Goal: Information Seeking & Learning: Understand process/instructions

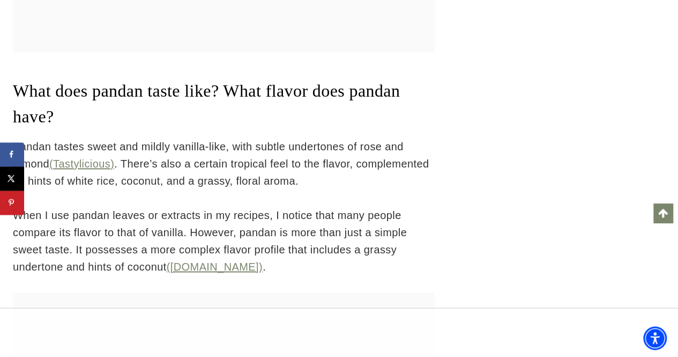
scroll to position [3156, 0]
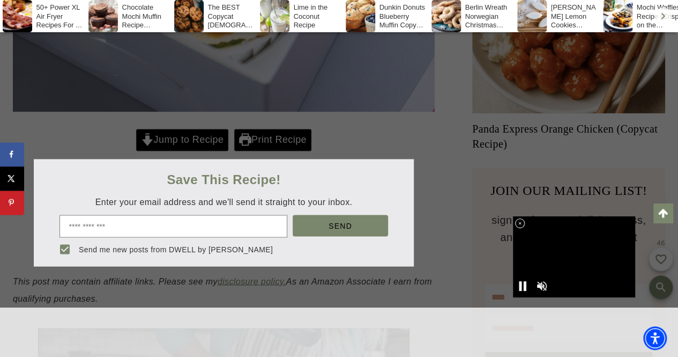
scroll to position [911, 0]
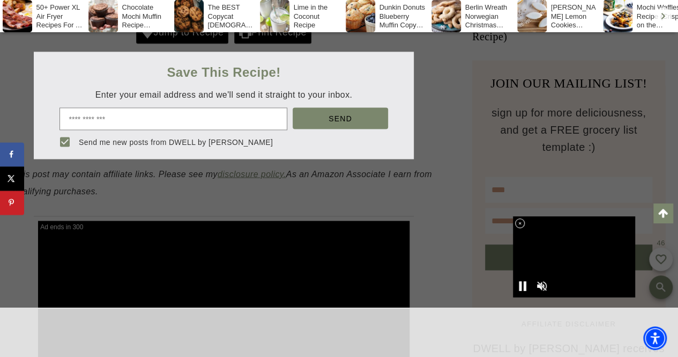
drag, startPoint x: 477, startPoint y: 108, endPoint x: 457, endPoint y: 106, distance: 20.5
click at [457, 106] on div at bounding box center [339, 178] width 678 height 357
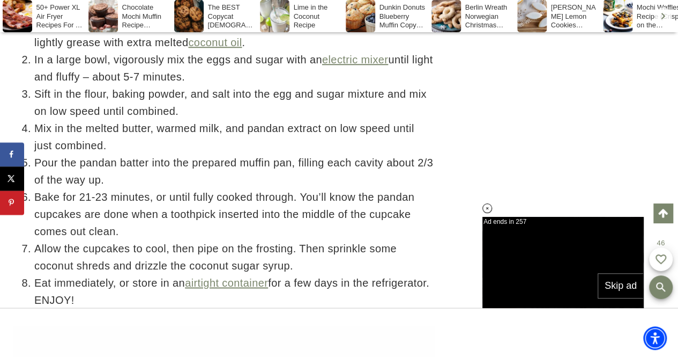
scroll to position [4557, 0]
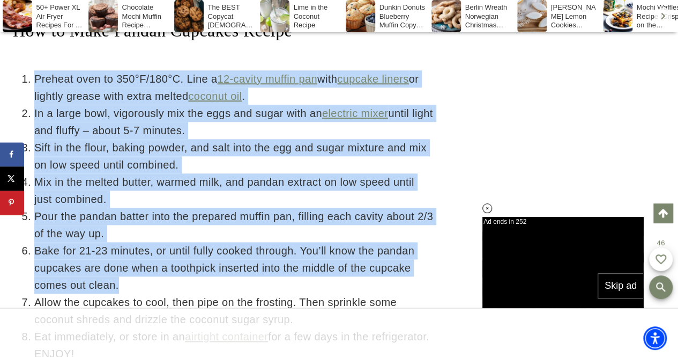
drag, startPoint x: 34, startPoint y: 80, endPoint x: 146, endPoint y: 281, distance: 229.9
click at [146, 281] on ol "Preheat oven to 350°F/180°C. Line a 12-cavity muffin pan with cupcake liners or…" at bounding box center [224, 216] width 422 height 292
copy ol "Preheat oven to 350°F/180°C. Line a 12-cavity muffin pan with cupcake liners or…"
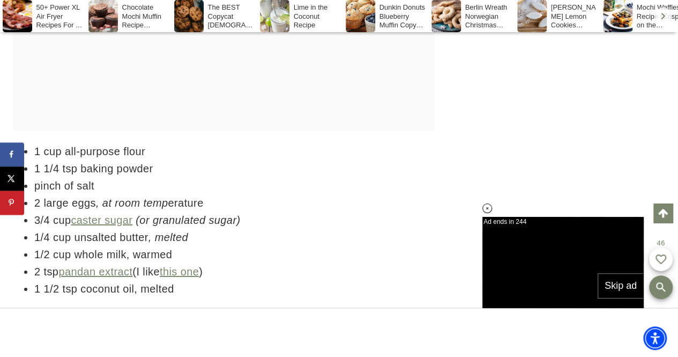
scroll to position [3699, 0]
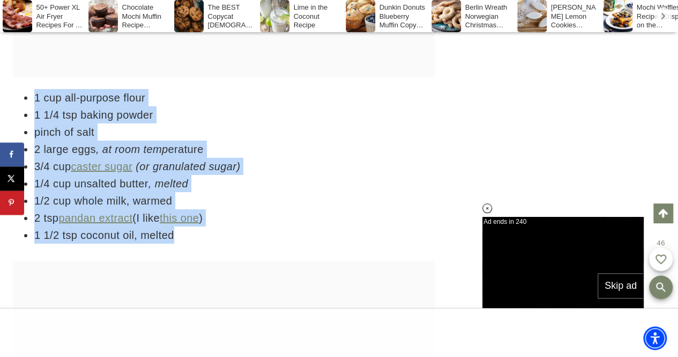
drag, startPoint x: 34, startPoint y: 97, endPoint x: 208, endPoint y: 231, distance: 220.2
click at [208, 231] on ul "1 cup all-purpose flour 1 1/4 tsp baking powder pinch of salt 2 large eggs , at…" at bounding box center [224, 166] width 422 height 154
click at [355, 116] on li "1 1/4 tsp baking powder" at bounding box center [234, 114] width 400 height 17
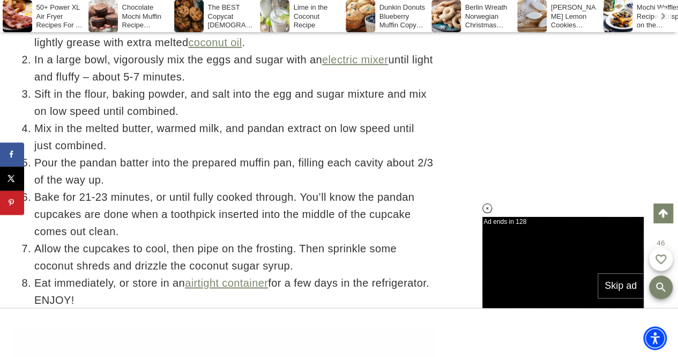
scroll to position [4557, 0]
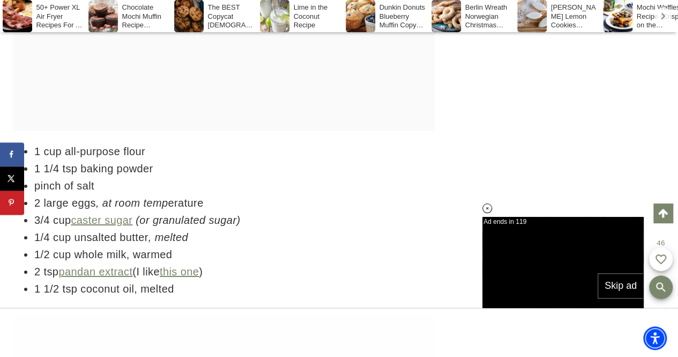
scroll to position [3699, 0]
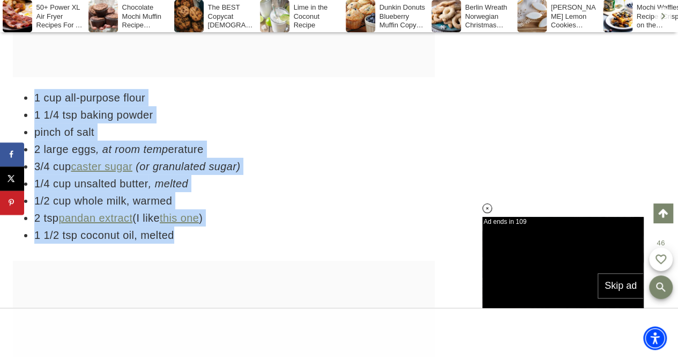
drag, startPoint x: 32, startPoint y: 91, endPoint x: 220, endPoint y: 236, distance: 238.2
click at [220, 236] on ul "1 cup all-purpose flour 1 1/4 tsp baking powder pinch of salt 2 large eggs , at…" at bounding box center [224, 166] width 422 height 154
click at [391, 154] on li "2 large eggs , at room temp erature" at bounding box center [234, 148] width 400 height 17
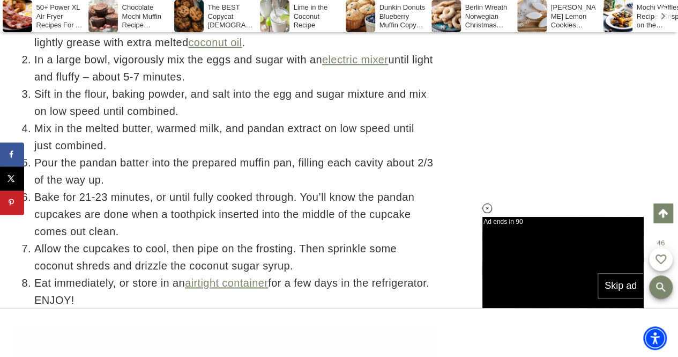
scroll to position [4396, 0]
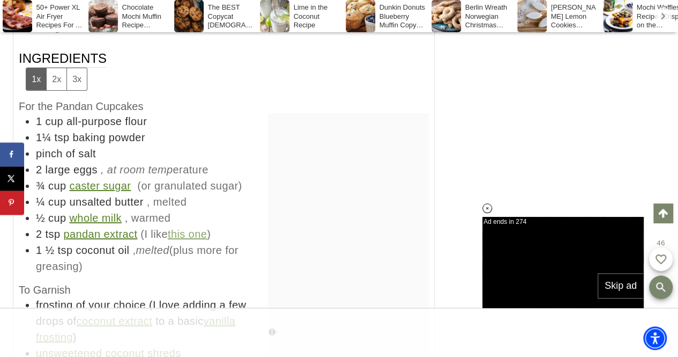
scroll to position [9811, 0]
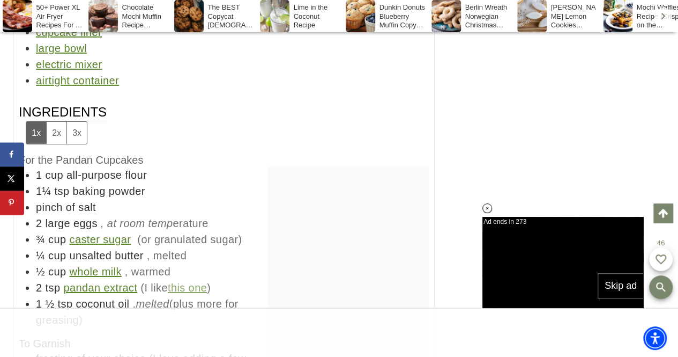
click at [64, 142] on div "1x 2x 3x" at bounding box center [57, 132] width 62 height 23
click at [57, 144] on button "2x" at bounding box center [56, 133] width 20 height 22
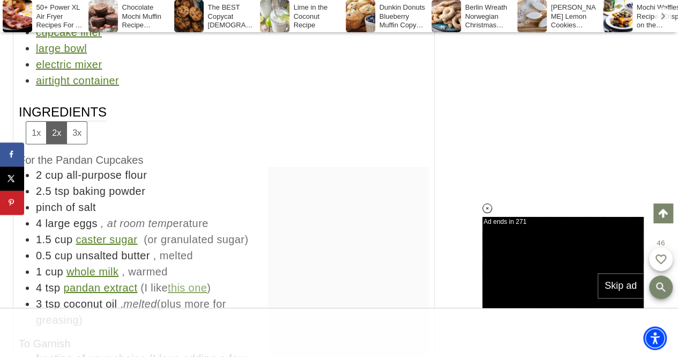
click at [75, 144] on button "3x" at bounding box center [76, 133] width 20 height 22
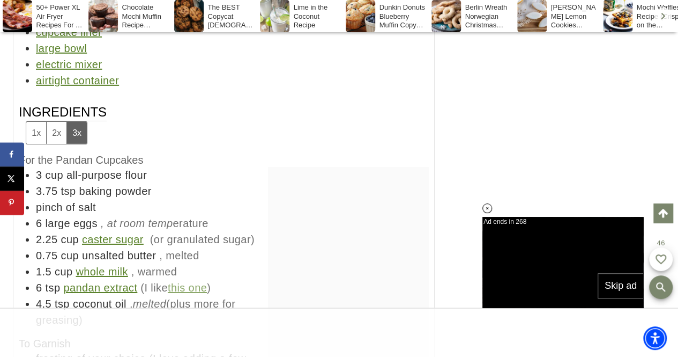
click at [40, 144] on button "1x" at bounding box center [36, 133] width 20 height 22
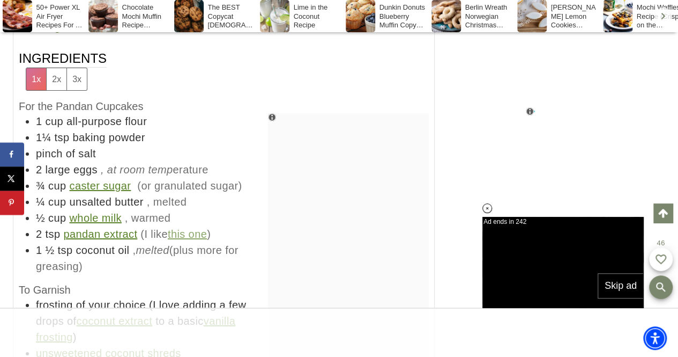
scroll to position [0, 0]
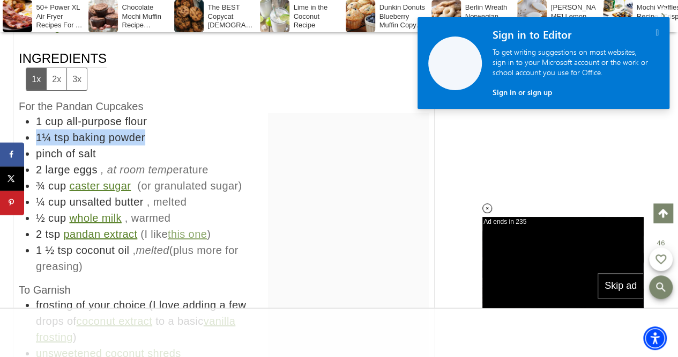
drag, startPoint x: 38, startPoint y: 149, endPoint x: 158, endPoint y: 153, distance: 119.7
click at [158, 145] on li "1¼ tsp baking powder" at bounding box center [232, 137] width 393 height 16
copy li "1¼ tsp baking powder"
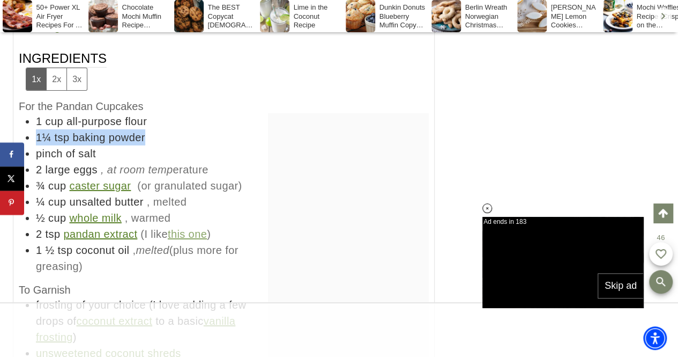
scroll to position [9918, 0]
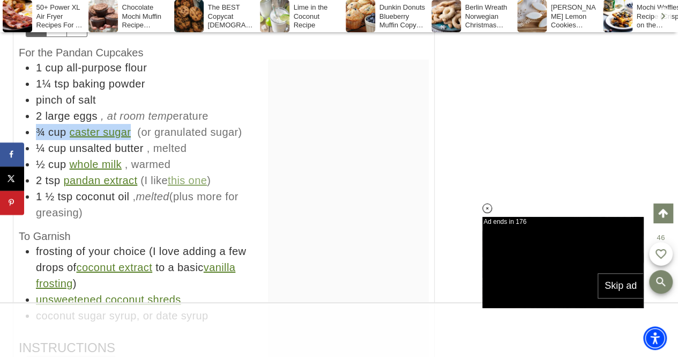
drag, startPoint x: 38, startPoint y: 146, endPoint x: 131, endPoint y: 149, distance: 93.3
click at [131, 140] on li "¾ cup caster sugar (or granulated sugar)" at bounding box center [232, 132] width 393 height 16
copy li "¾ cup caster sugar"
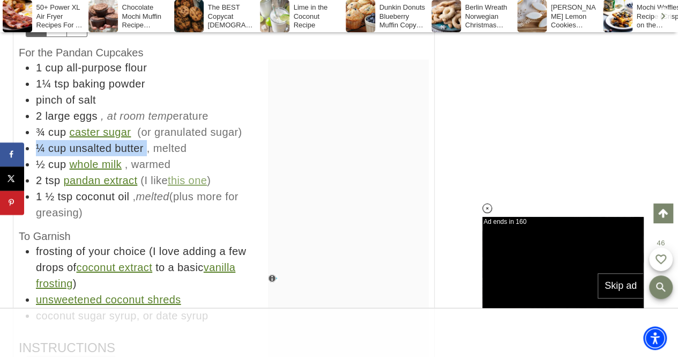
drag, startPoint x: 34, startPoint y: 162, endPoint x: 147, endPoint y: 164, distance: 113.1
click at [147, 164] on ul "1 cup all-purpose flour 1¼ tsp baking powder pinch of salt 2 large eggs , at ro…" at bounding box center [224, 140] width 410 height 161
copy li "¼ cup unsalted butter"
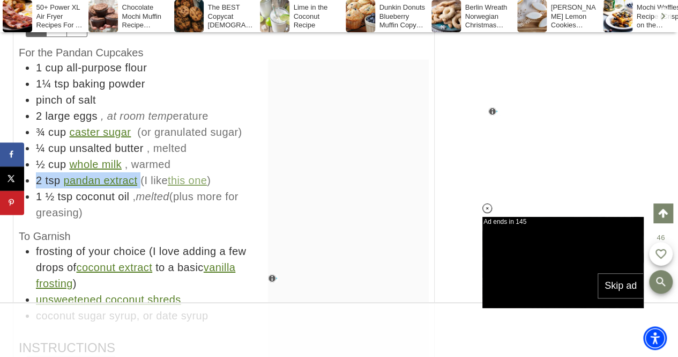
drag, startPoint x: 35, startPoint y: 195, endPoint x: 140, endPoint y: 198, distance: 105.1
click at [140, 198] on ul "1 cup all-purpose flour 1¼ tsp baking powder pinch of salt 2 large eggs , at ro…" at bounding box center [224, 140] width 410 height 161
copy li "2 tsp pandan extract"
